Goal: Navigation & Orientation: Find specific page/section

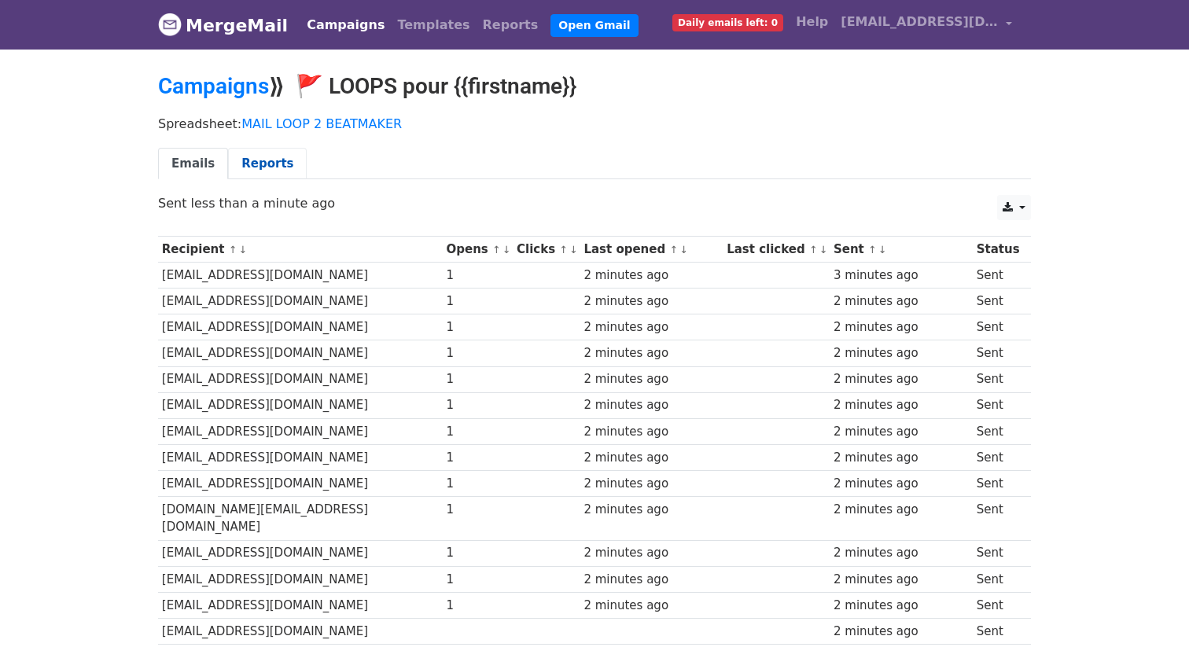
click at [262, 161] on link "Reports" at bounding box center [267, 164] width 79 height 32
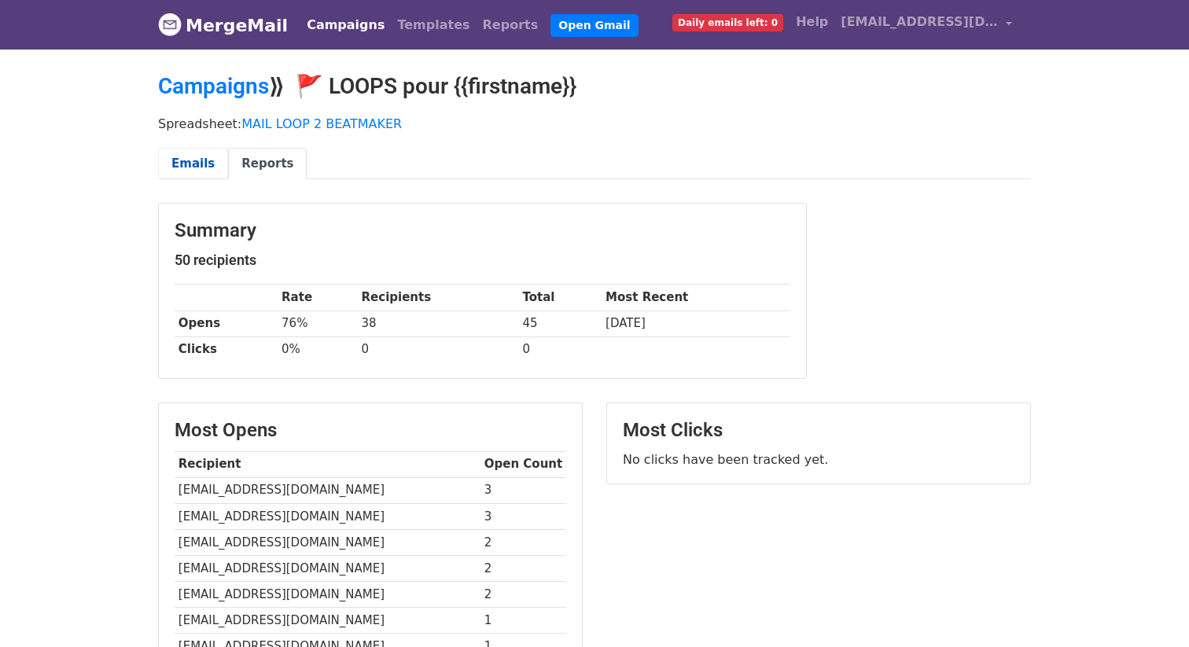
click at [208, 171] on link "Emails" at bounding box center [193, 164] width 70 height 32
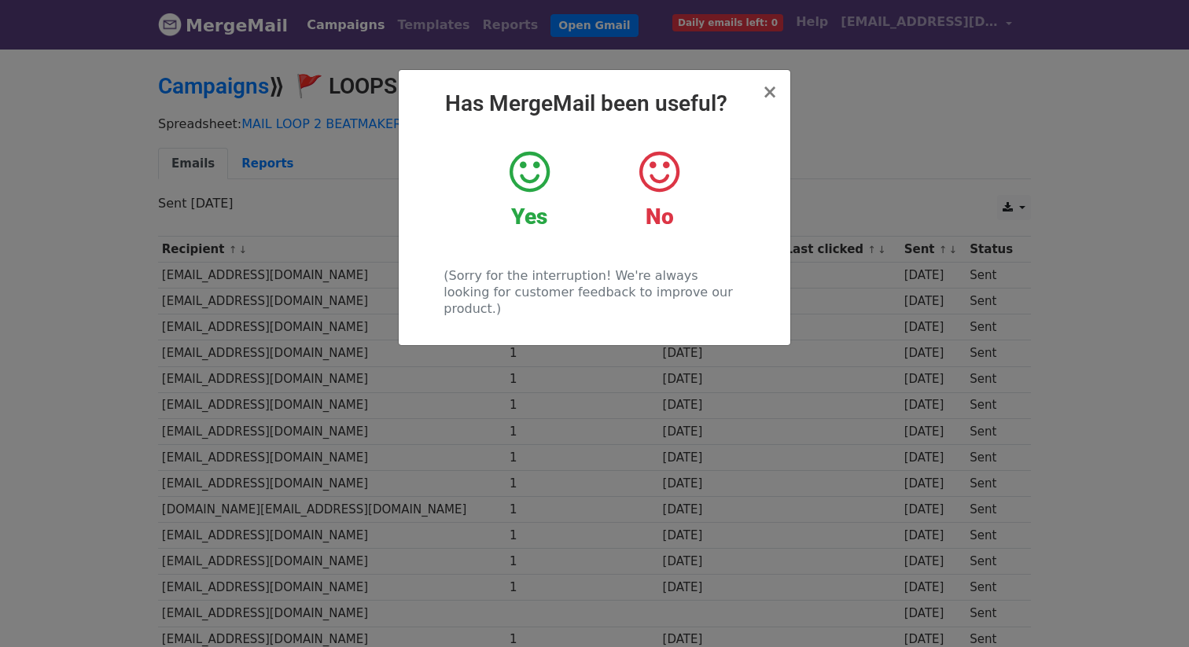
click at [781, 88] on div "× Has MergeMail been useful? Yes No (Sorry for the interruption! We're always l…" at bounding box center [595, 207] width 392 height 275
click at [775, 90] on span "×" at bounding box center [770, 92] width 16 height 22
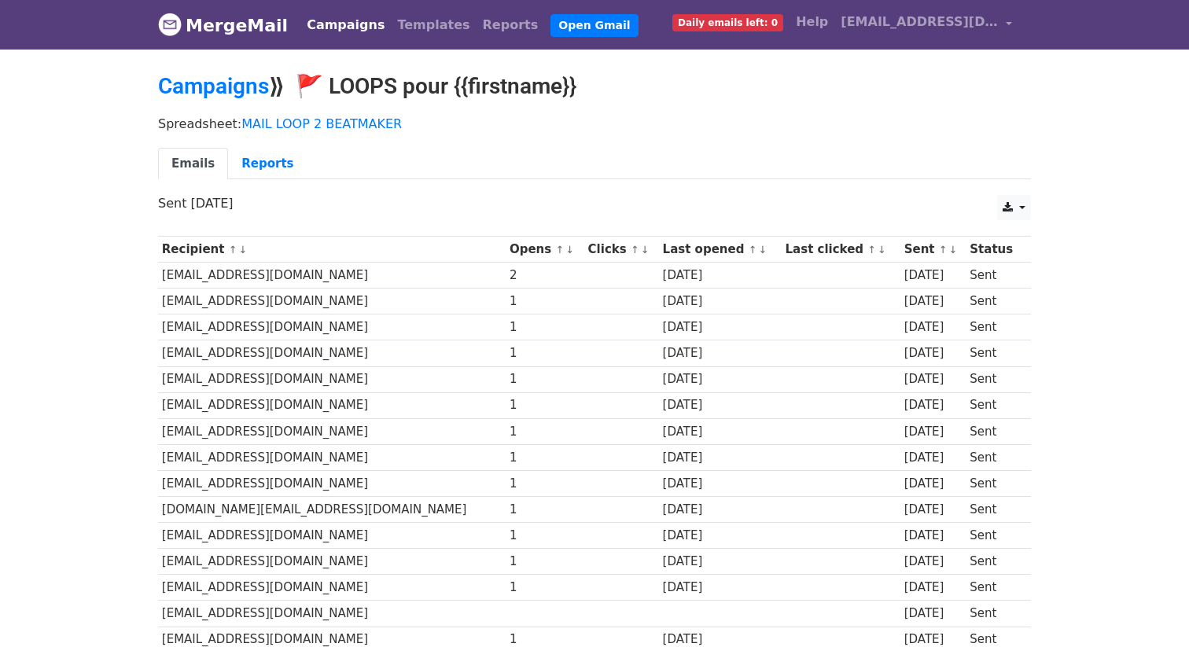
click at [313, 35] on link "Campaigns" at bounding box center [345, 24] width 90 height 31
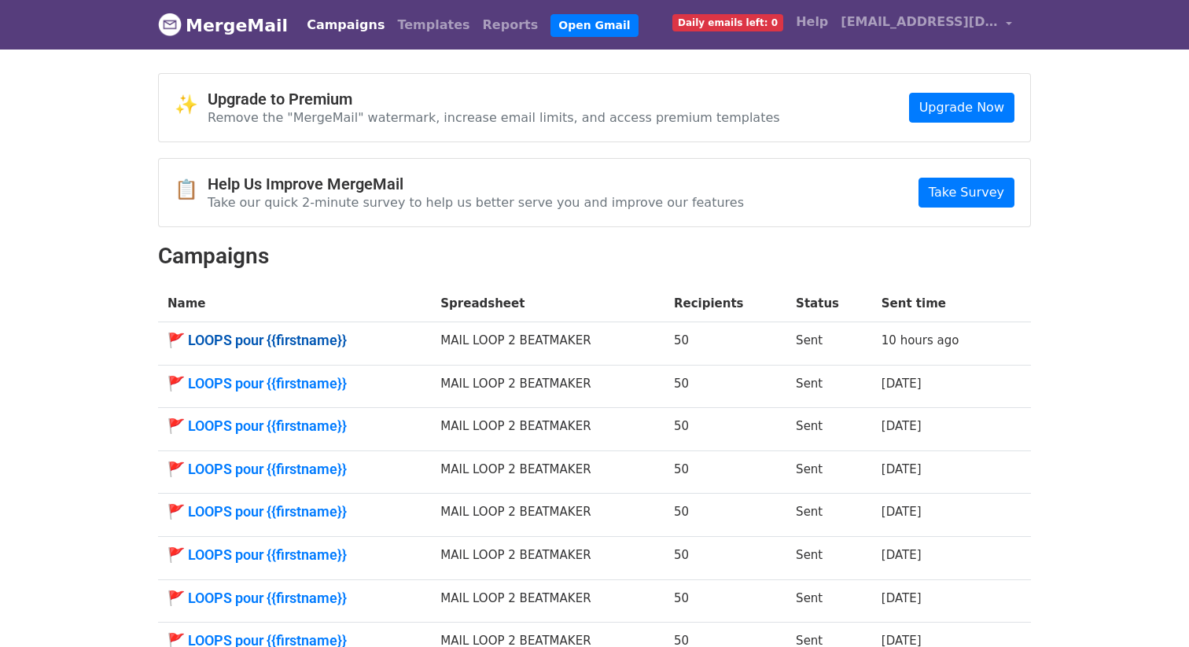
click at [245, 336] on link "🚩 LOOPS pour {{firstname}}" at bounding box center [294, 340] width 254 height 17
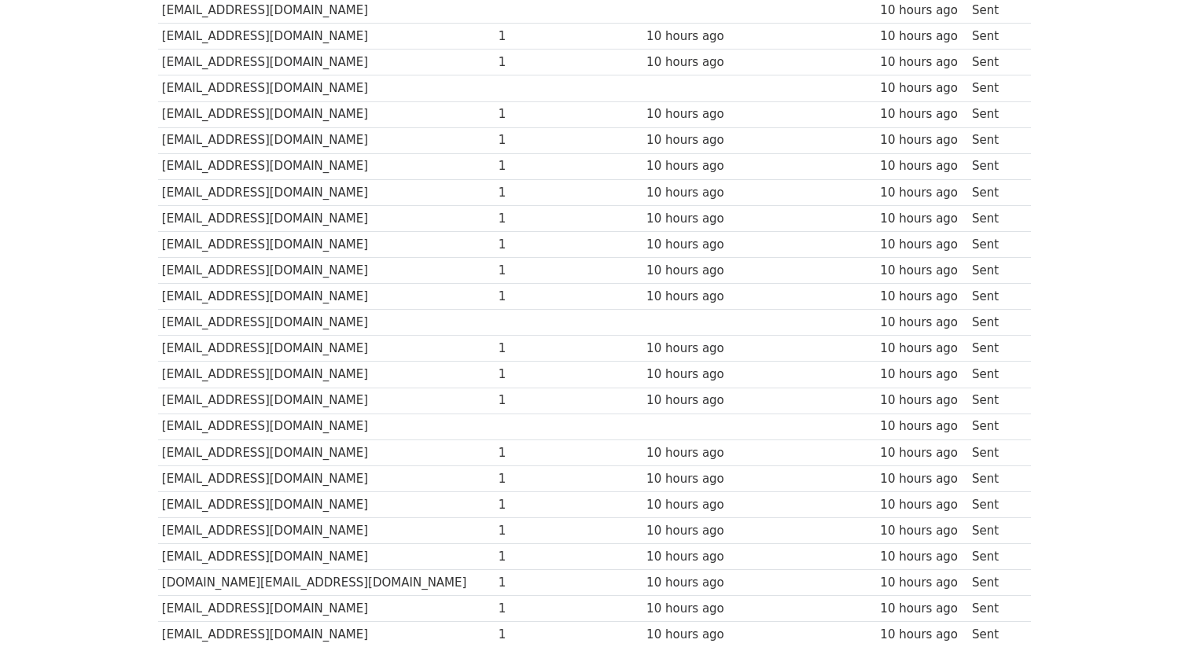
scroll to position [1055, 0]
